Goal: Task Accomplishment & Management: Manage account settings

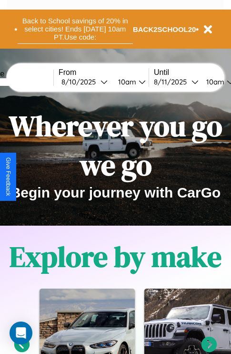
click at [75, 29] on button "Back to School savings of 20% in select cities! Ends 9/1 at 10am PT. Use code:" at bounding box center [76, 29] width 116 height 30
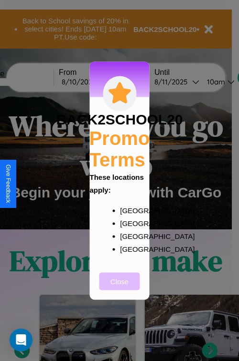
click at [119, 288] on button "Close" at bounding box center [119, 282] width 41 height 18
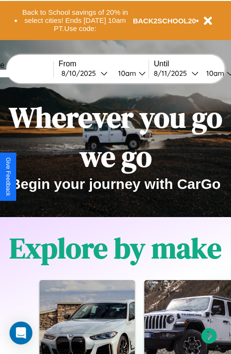
scroll to position [147, 0]
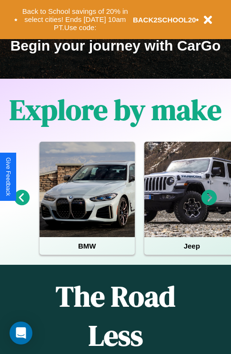
click at [210, 204] on icon at bounding box center [210, 198] width 16 height 16
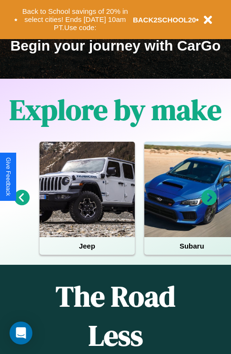
click at [210, 204] on icon at bounding box center [210, 198] width 16 height 16
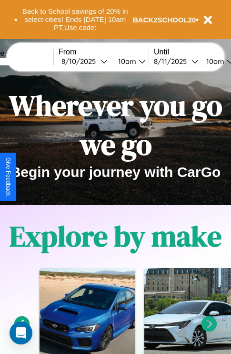
scroll to position [0, 0]
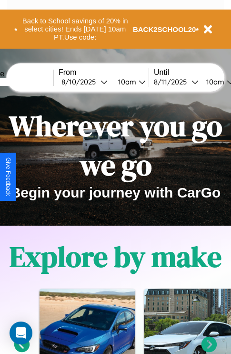
click at [32, 82] on input "text" at bounding box center [18, 82] width 72 height 8
type input "*********"
click at [96, 82] on div "8 / 10 / 2025" at bounding box center [81, 81] width 39 height 9
select select "*"
select select "****"
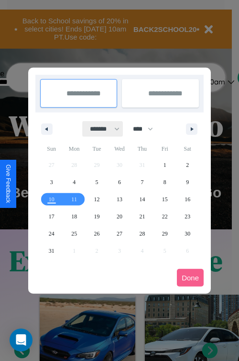
click at [100, 129] on select "******* ******** ***** ***** *** **** **** ****** ********* ******* ******** **…" at bounding box center [103, 129] width 41 height 16
select select "*"
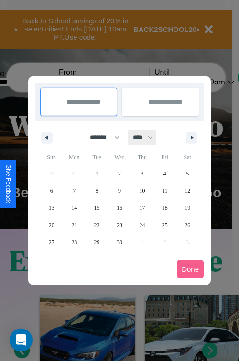
click at [147, 137] on select "**** **** **** **** **** **** **** **** **** **** **** **** **** **** **** ****…" at bounding box center [142, 138] width 29 height 16
select select "****"
click at [119, 208] on span "15" at bounding box center [119, 208] width 6 height 17
type input "**********"
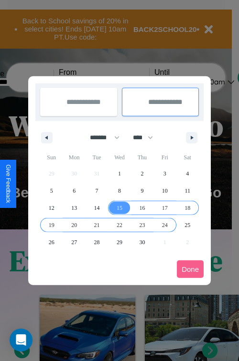
click at [164, 225] on span "24" at bounding box center [165, 225] width 6 height 17
type input "**********"
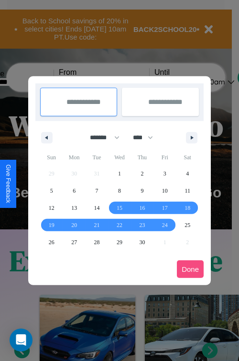
click at [190, 269] on button "Done" at bounding box center [190, 270] width 27 height 18
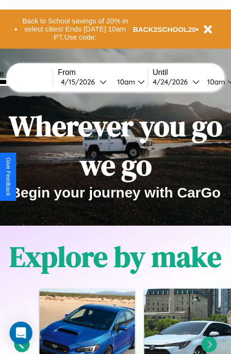
click at [227, 82] on div "10am" at bounding box center [215, 81] width 25 height 9
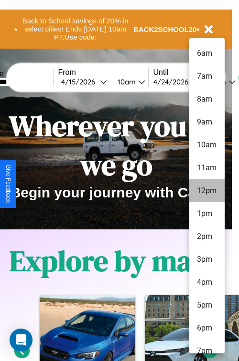
click at [206, 191] on li "12pm" at bounding box center [206, 190] width 35 height 23
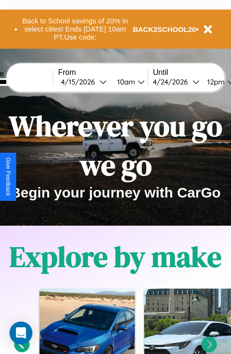
scroll to position [0, 36]
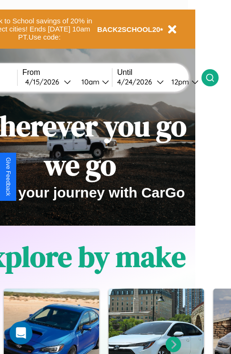
click at [215, 77] on icon at bounding box center [211, 78] width 10 height 10
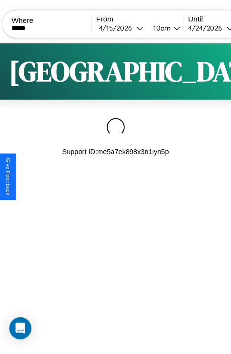
scroll to position [0, 82]
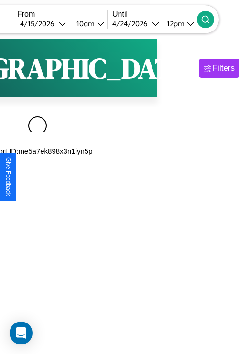
type input "*****"
click at [210, 19] on icon at bounding box center [205, 20] width 10 height 10
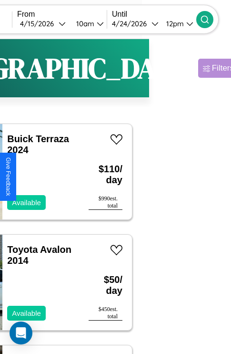
click at [212, 68] on div "Filters" at bounding box center [223, 68] width 22 height 10
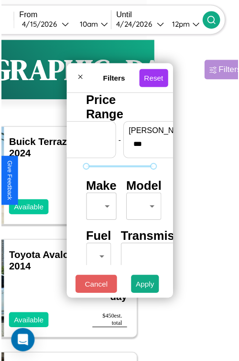
scroll to position [28, 0]
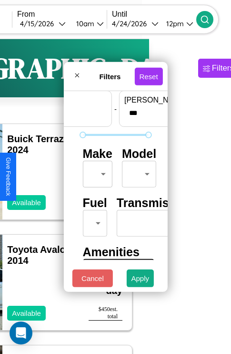
click at [96, 172] on body "CarGo Where ***** From 4 / 15 / 2026 10am Until 4 / 24 / 2026 12pm Become a Hos…" at bounding box center [33, 197] width 231 height 394
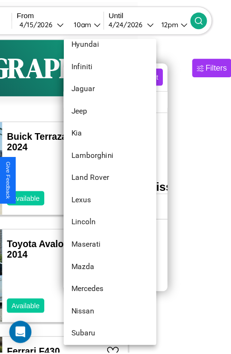
scroll to position [431, 0]
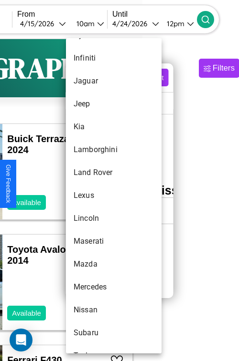
click at [95, 196] on li "Lexus" at bounding box center [113, 195] width 95 height 23
type input "*****"
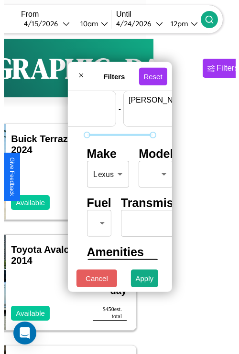
scroll to position [28, 59]
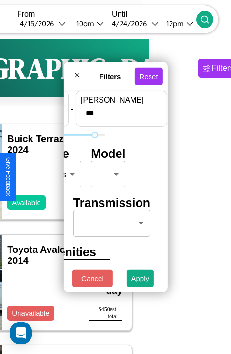
type input "***"
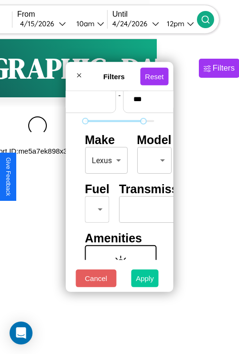
type input "*"
click at [144, 281] on button "Apply" at bounding box center [145, 279] width 28 height 18
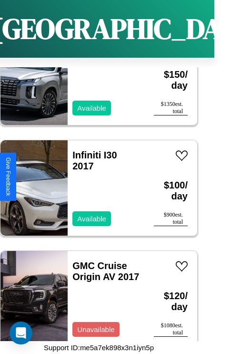
scroll to position [10112, 0]
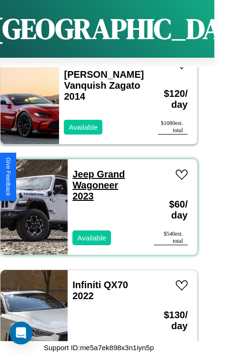
click at [81, 169] on link "Jeep Grand Wagoneer 2023" at bounding box center [99, 185] width 53 height 32
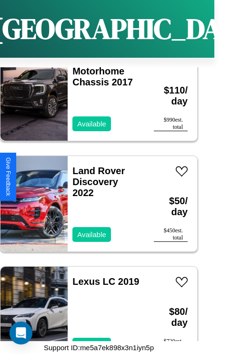
scroll to position [7122, 0]
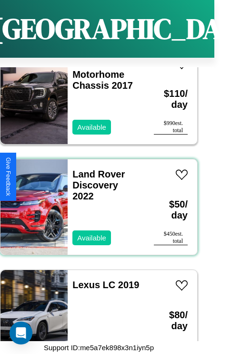
click at [95, 201] on div "Land Rover Discovery 2022 Available" at bounding box center [106, 206] width 77 height 95
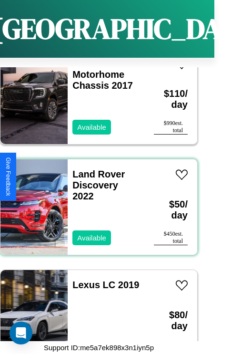
click at [95, 201] on div "Land Rover Discovery 2022 Available" at bounding box center [106, 206] width 77 height 95
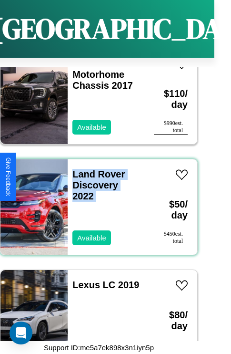
click at [95, 201] on div "Land Rover Discovery 2022 Available" at bounding box center [106, 206] width 77 height 95
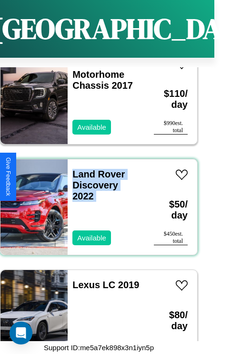
click at [95, 201] on div "Land Rover Discovery 2022 Available" at bounding box center [106, 206] width 77 height 95
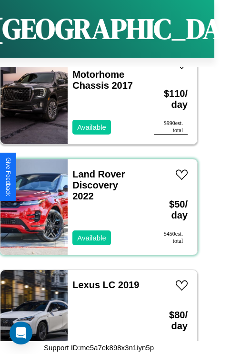
click at [95, 201] on div "Land Rover Discovery 2022 Available" at bounding box center [106, 206] width 77 height 95
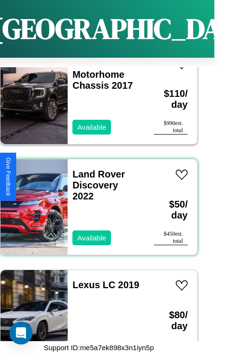
click at [95, 201] on div "Land Rover Discovery 2022 Available" at bounding box center [106, 206] width 77 height 95
click at [96, 169] on link "Land Rover Discovery 2022" at bounding box center [99, 185] width 53 height 32
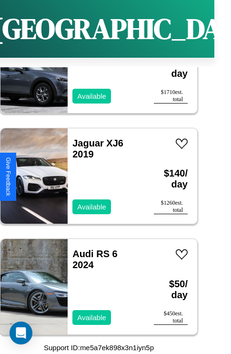
scroll to position [6126, 0]
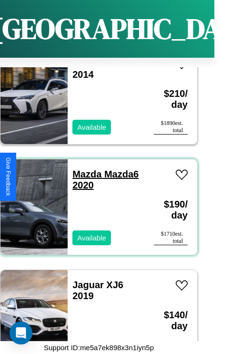
click at [84, 169] on link "Mazda Mazda6 2020" at bounding box center [106, 179] width 66 height 21
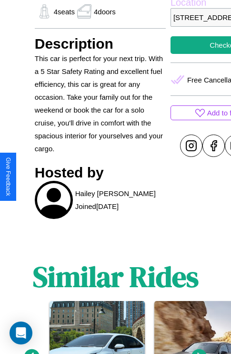
scroll to position [391, 0]
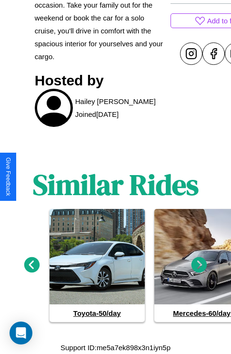
click at [200, 265] on icon at bounding box center [200, 265] width 16 height 16
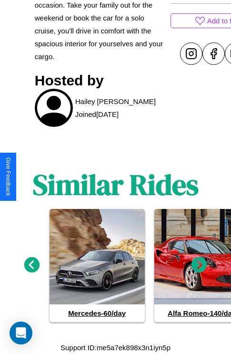
click at [200, 265] on icon at bounding box center [200, 265] width 16 height 16
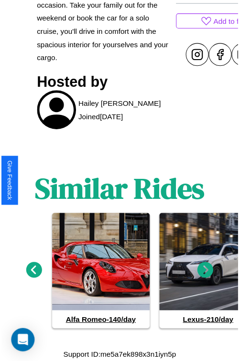
scroll to position [248, 40]
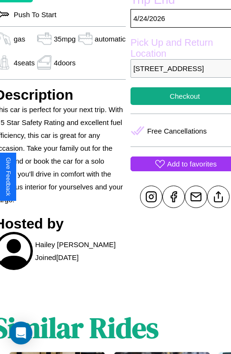
click at [177, 170] on p "Add to favorites" at bounding box center [193, 164] width 50 height 13
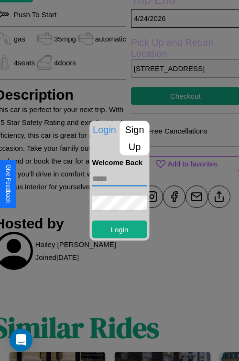
click at [119, 179] on input "text" at bounding box center [119, 178] width 55 height 15
type input "**********"
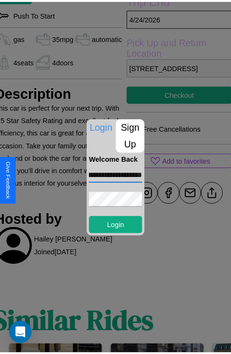
scroll to position [0, 0]
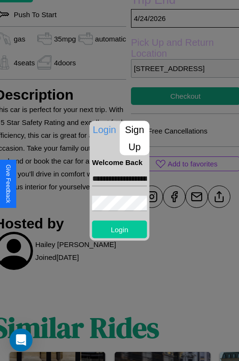
click at [119, 229] on button "Login" at bounding box center [119, 230] width 55 height 18
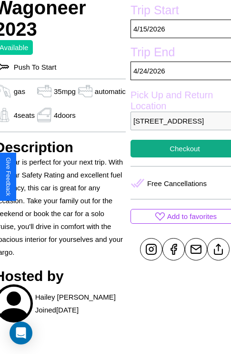
scroll to position [180, 40]
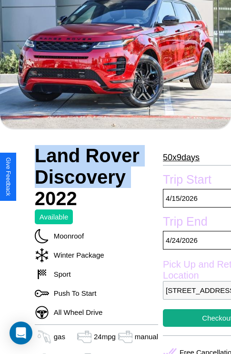
scroll to position [319, 23]
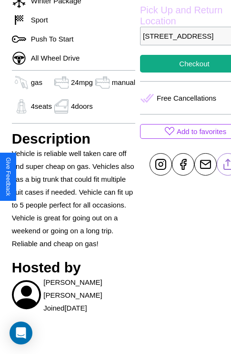
click at [229, 166] on line at bounding box center [229, 162] width 0 height 7
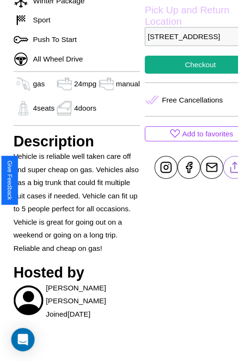
scroll to position [286, 32]
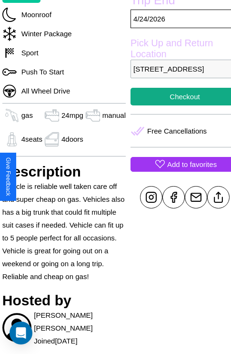
click at [177, 171] on p "Add to favorites" at bounding box center [193, 164] width 50 height 13
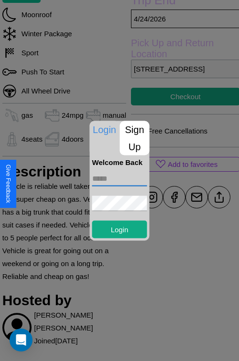
click at [119, 180] on input "text" at bounding box center [119, 178] width 55 height 15
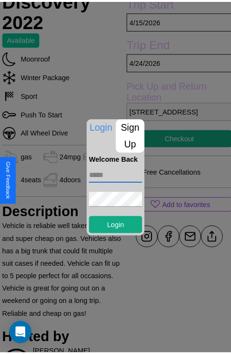
scroll to position [215, 32]
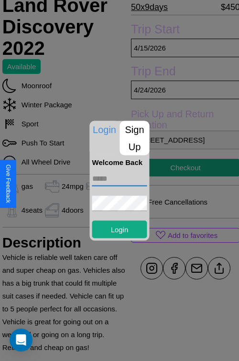
click at [177, 180] on div at bounding box center [119, 180] width 239 height 361
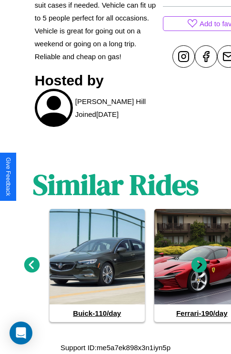
scroll to position [480, 0]
click at [200, 265] on icon at bounding box center [200, 265] width 16 height 16
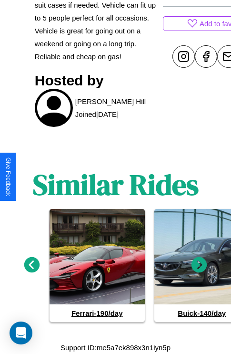
click at [200, 265] on icon at bounding box center [200, 265] width 16 height 16
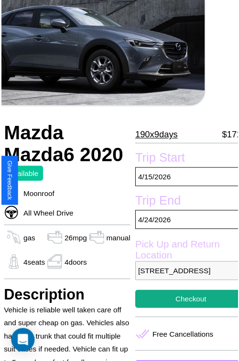
scroll to position [105, 32]
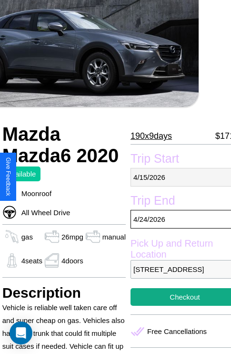
click at [177, 177] on p "4 / 15 / 2026" at bounding box center [185, 177] width 109 height 19
select select "*"
select select "****"
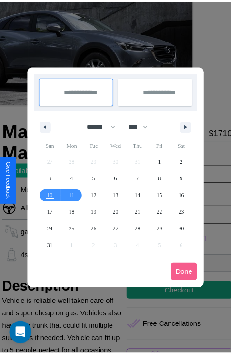
scroll to position [0, 32]
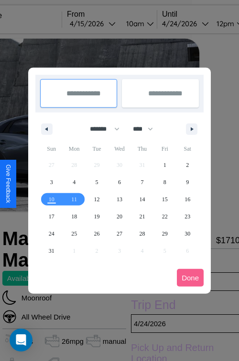
click at [105, 23] on div at bounding box center [119, 180] width 239 height 361
